Goal: Information Seeking & Learning: Learn about a topic

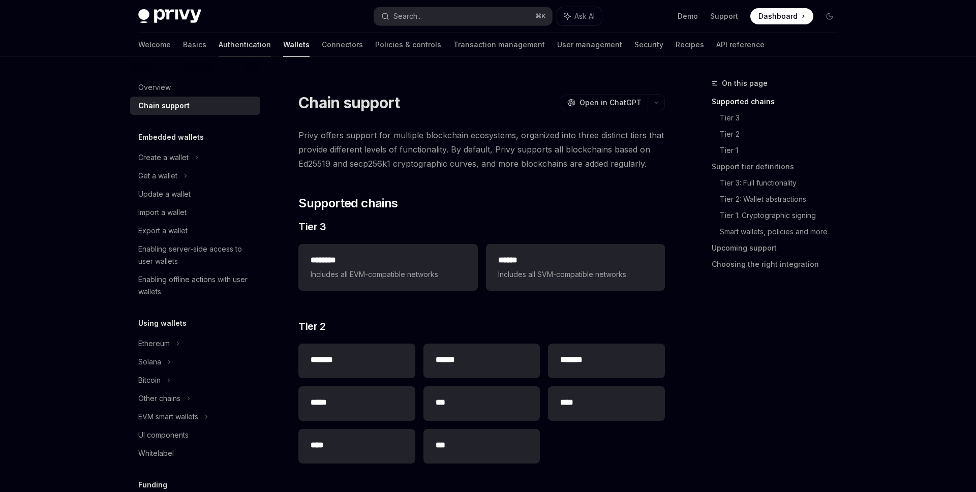
click at [219, 50] on link "Authentication" at bounding box center [245, 45] width 52 height 24
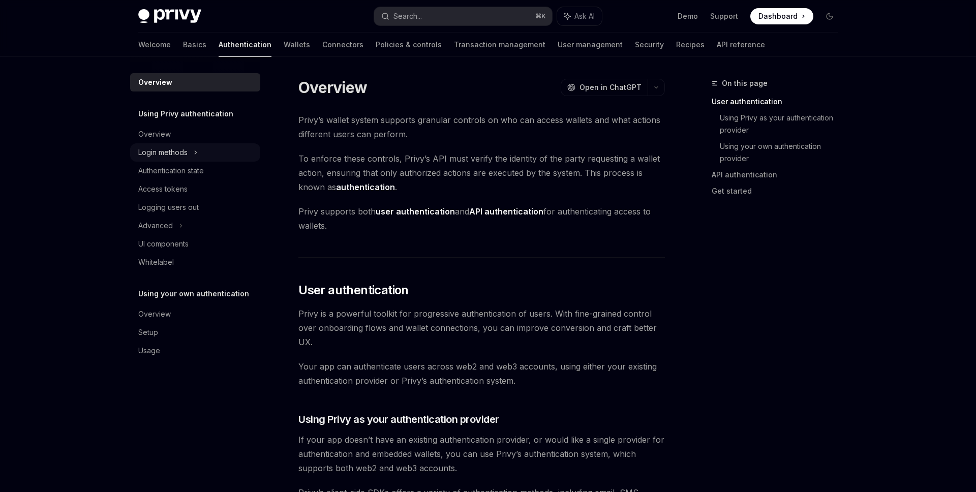
click at [186, 148] on div "Login methods" at bounding box center [162, 152] width 49 height 12
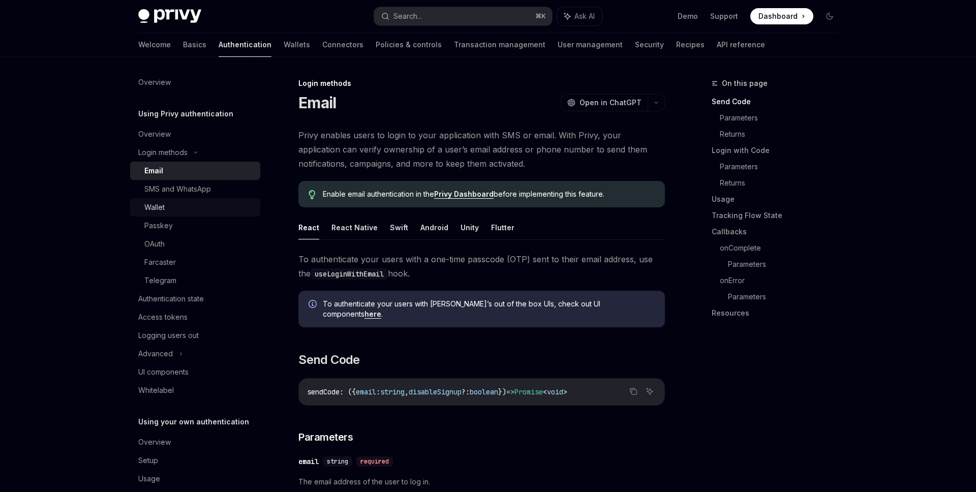
click at [178, 207] on div "Wallet" at bounding box center [199, 207] width 110 height 12
type textarea "*"
